Goal: Find specific page/section: Find specific page/section

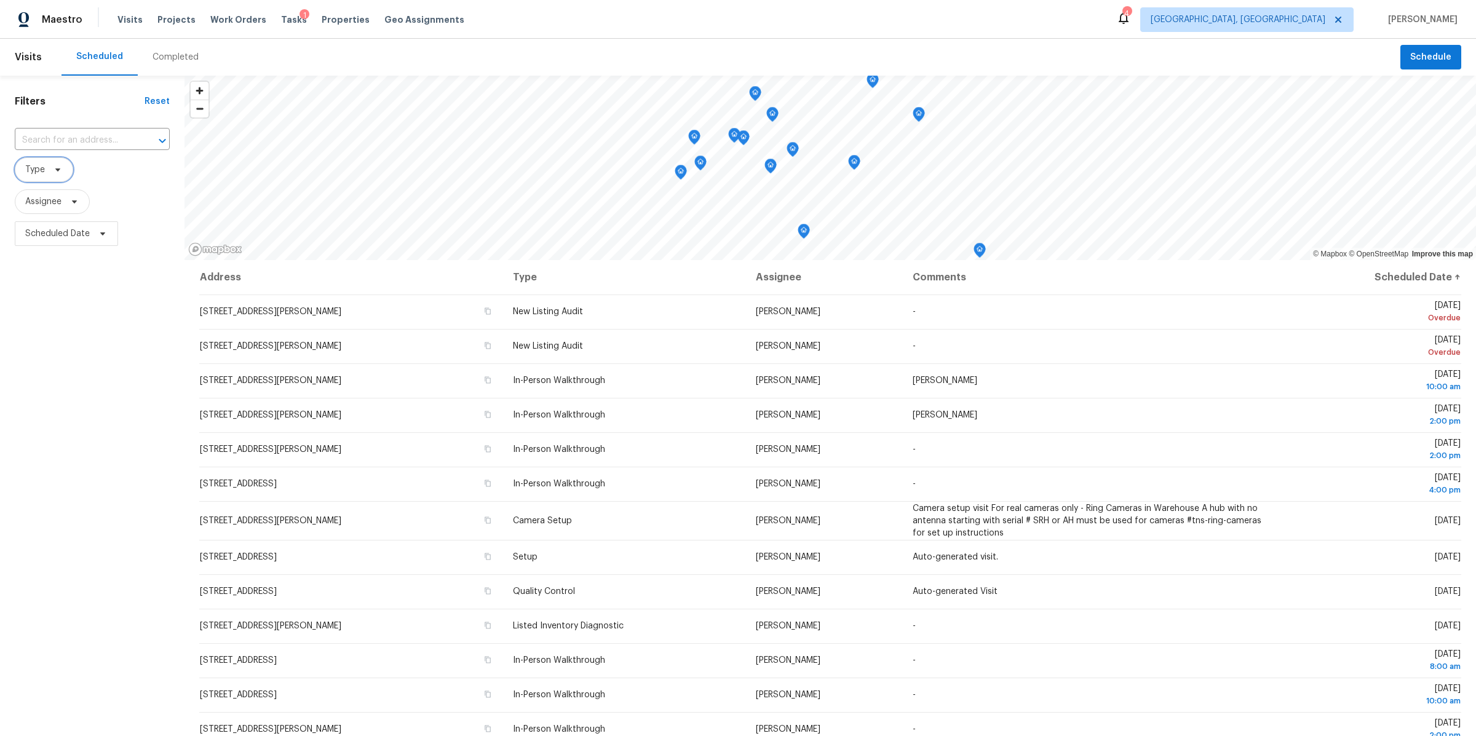
click at [49, 167] on span at bounding box center [56, 170] width 14 height 10
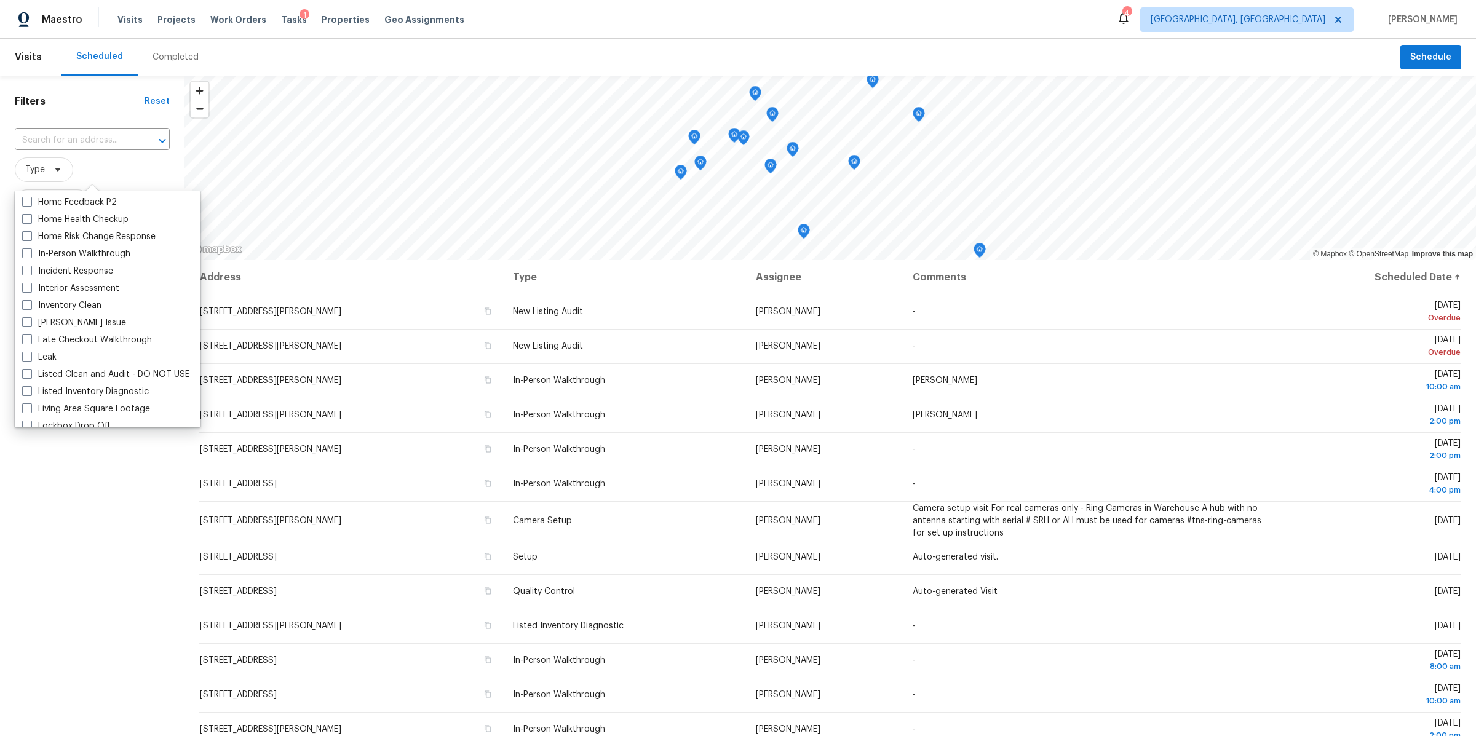
scroll to position [409, 0]
click at [29, 274] on span at bounding box center [27, 274] width 10 height 10
click at [29, 274] on input "In-Person Walkthrough" at bounding box center [26, 273] width 8 height 8
checkbox input "true"
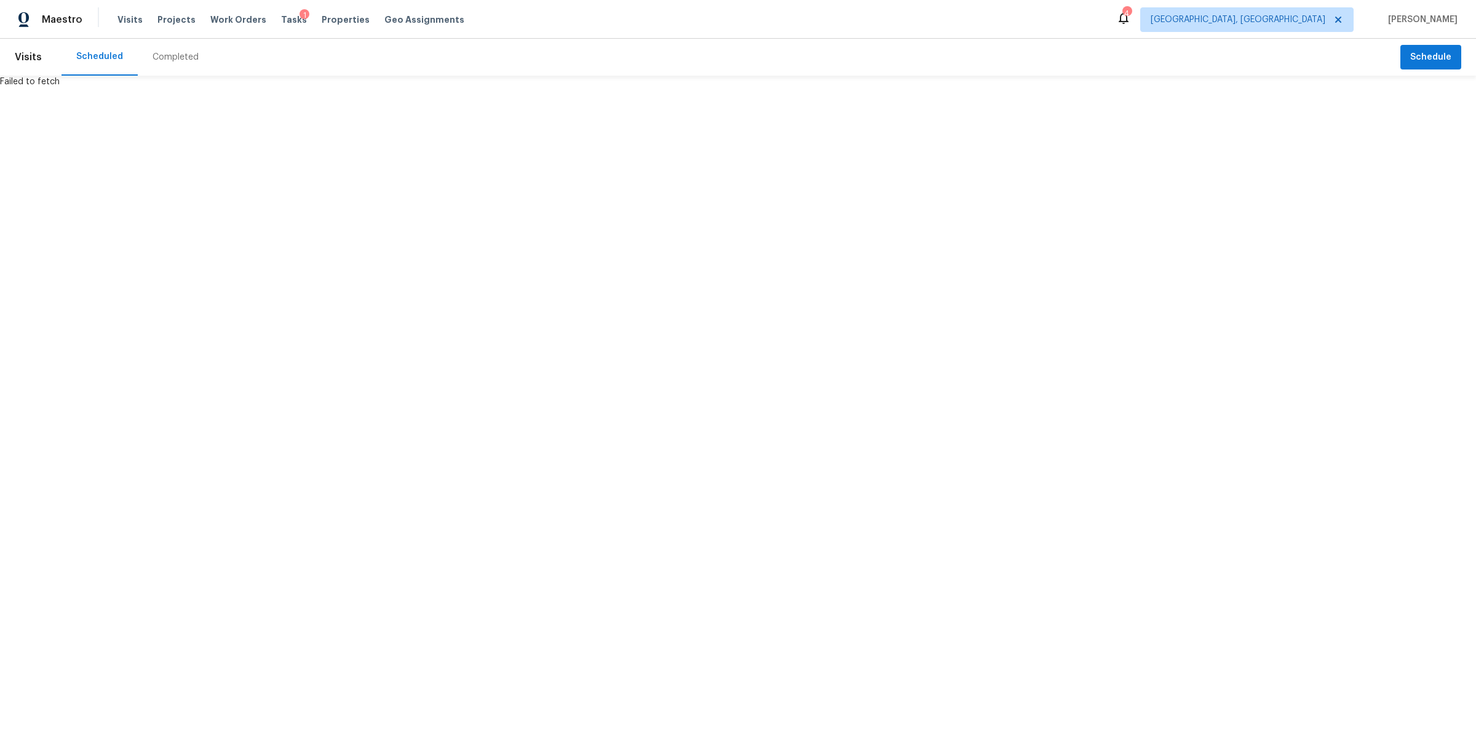
click at [104, 88] on html "Maestro Visits Projects Work Orders Tasks 1 Properties Geo Assignments 4 [GEOGR…" at bounding box center [738, 44] width 1476 height 88
click at [133, 22] on span "Visits" at bounding box center [129, 20] width 25 height 12
click at [106, 55] on div "Scheduled" at bounding box center [99, 56] width 47 height 12
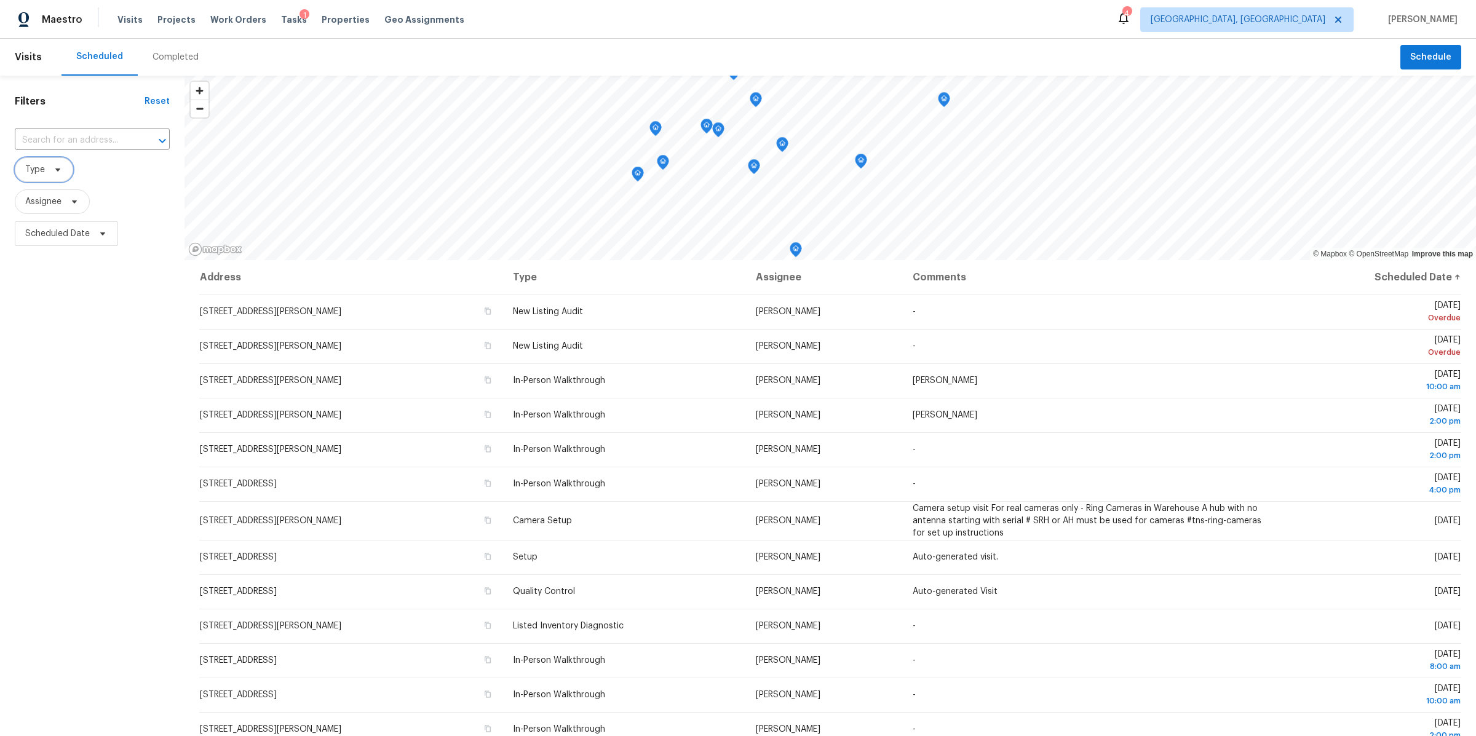
click at [38, 175] on span "Type" at bounding box center [44, 169] width 58 height 25
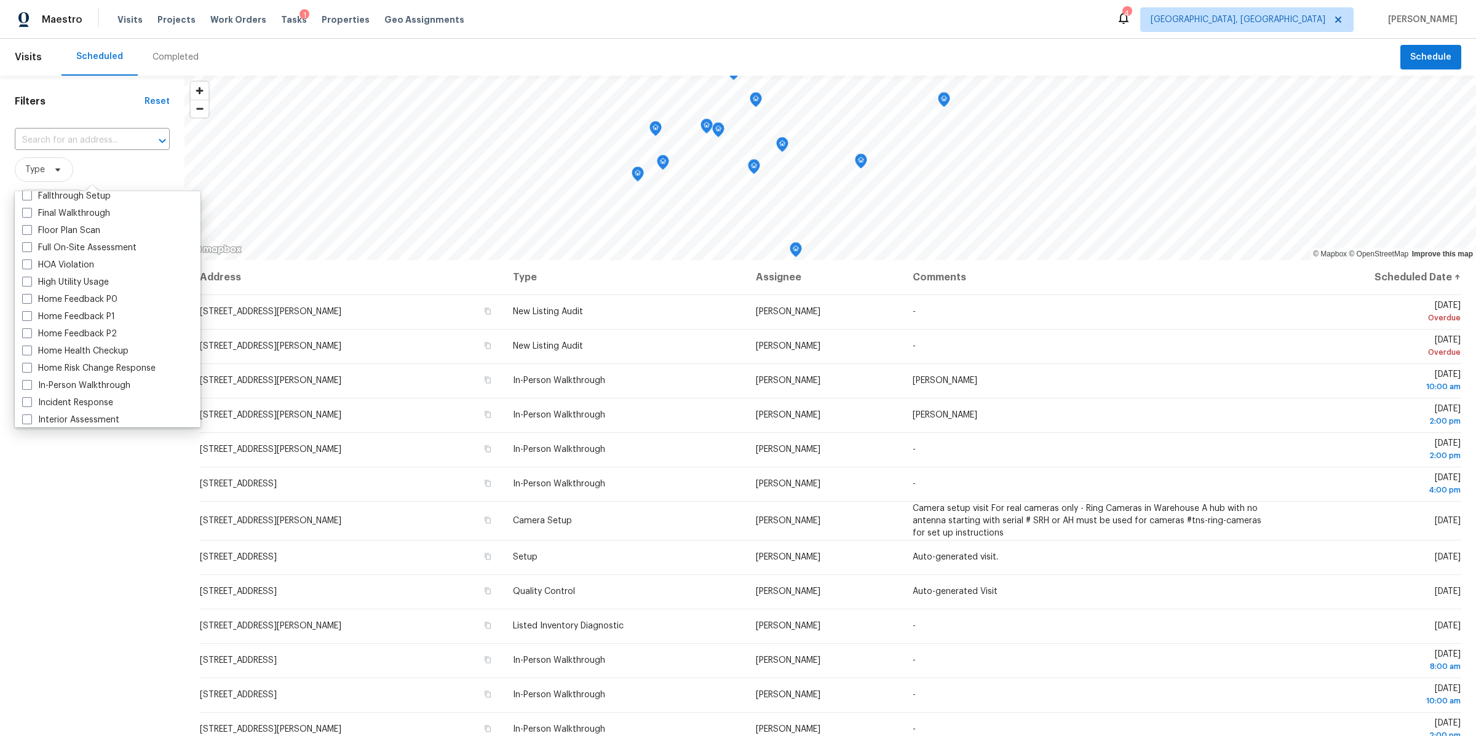
scroll to position [355, 0]
click at [28, 330] on span at bounding box center [27, 329] width 10 height 10
click at [28, 330] on input "In-Person Walkthrough" at bounding box center [26, 327] width 8 height 8
checkbox input "true"
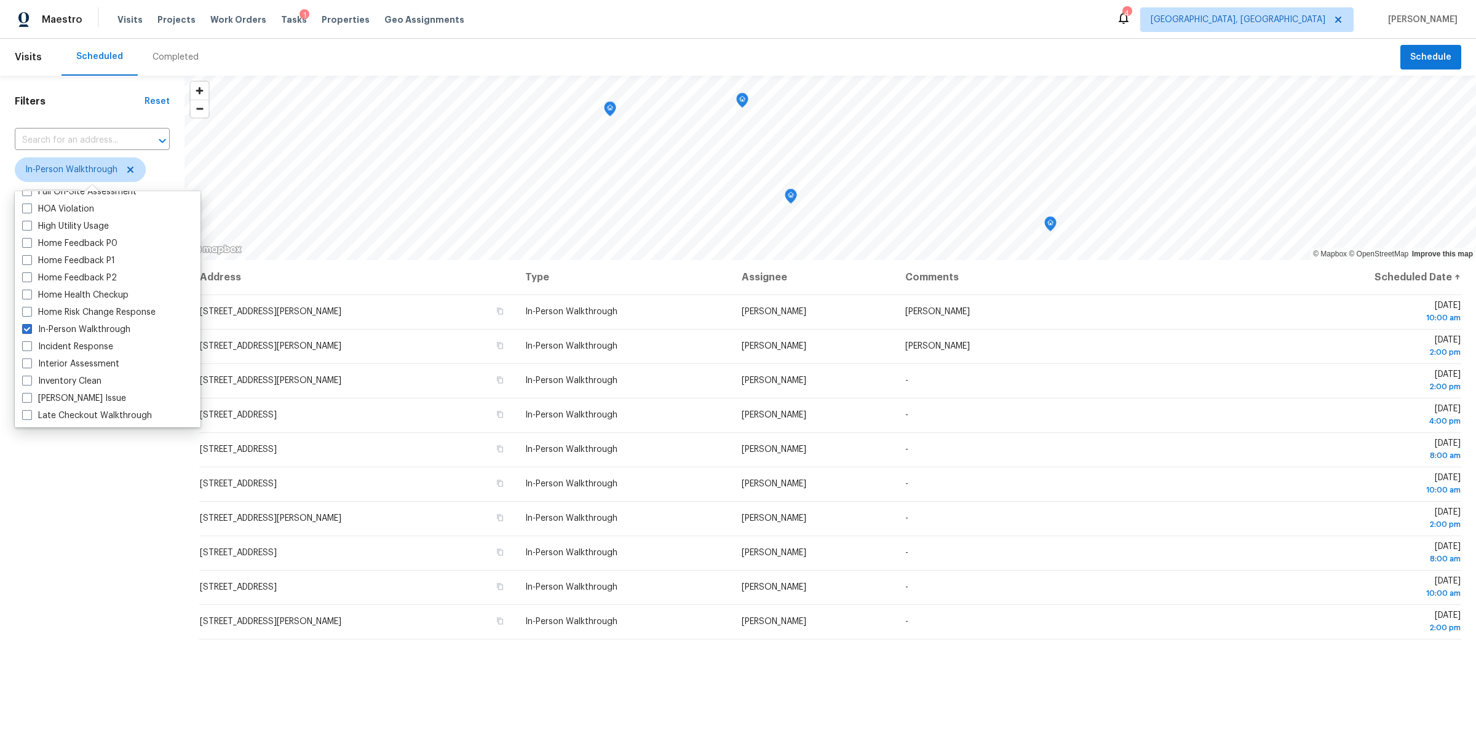
click at [102, 545] on div "Filters Reset ​ In-Person Walkthrough Assignee Scheduled Date" at bounding box center [92, 462] width 184 height 773
